Goal: Task Accomplishment & Management: Manage account settings

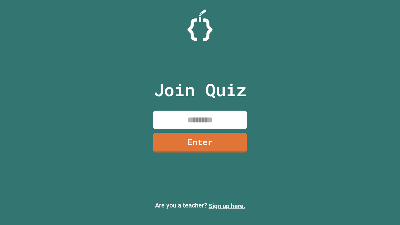
click at [227, 206] on link "Sign up here." at bounding box center [227, 206] width 37 height 8
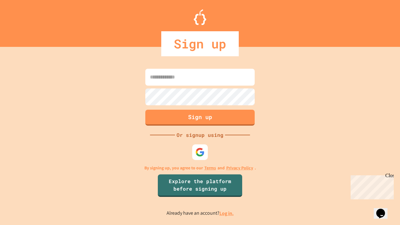
click at [227, 213] on link "Log in." at bounding box center [226, 213] width 14 height 7
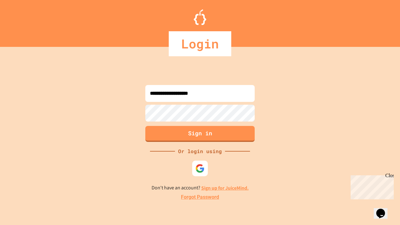
type input "**********"
